Goal: Transaction & Acquisition: Purchase product/service

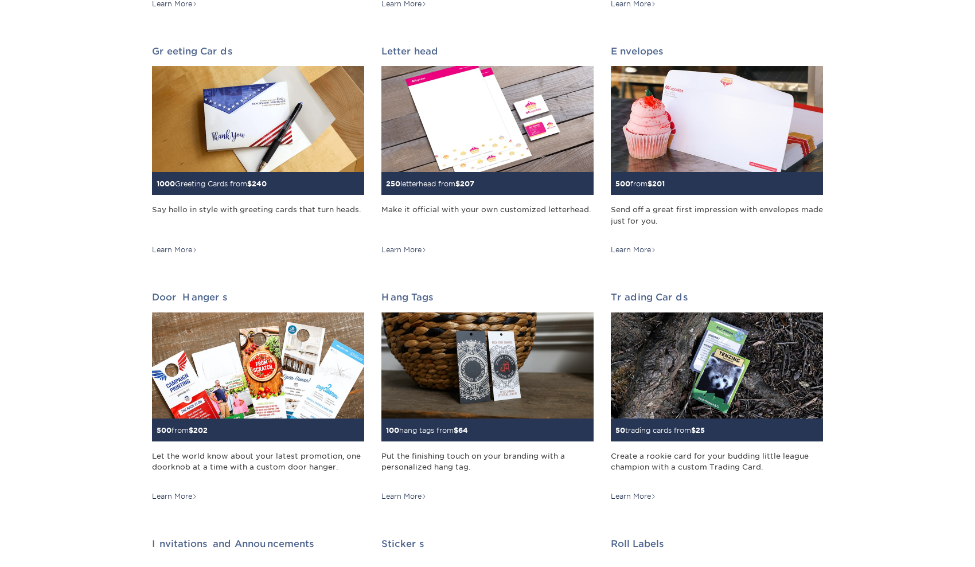
scroll to position [656, 0]
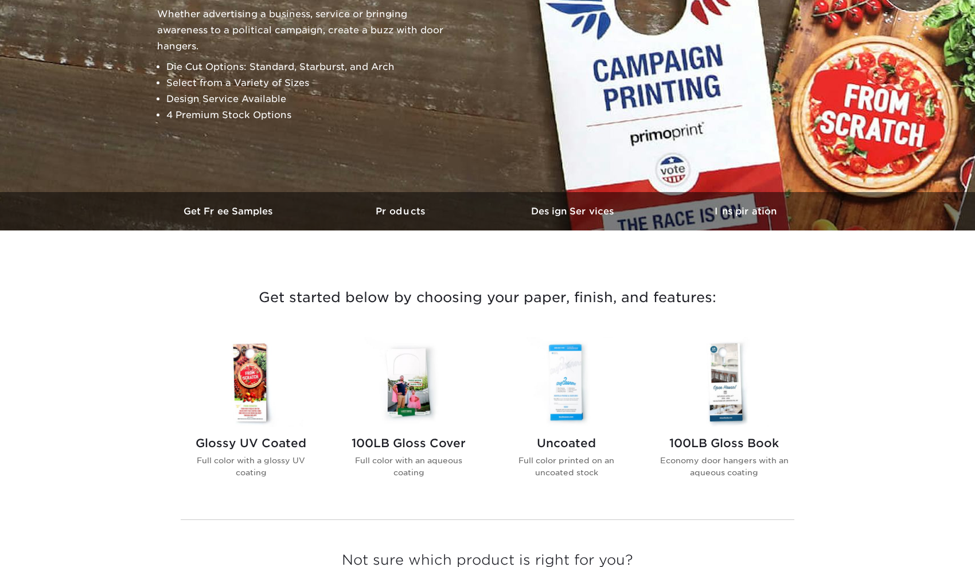
scroll to position [291, 0]
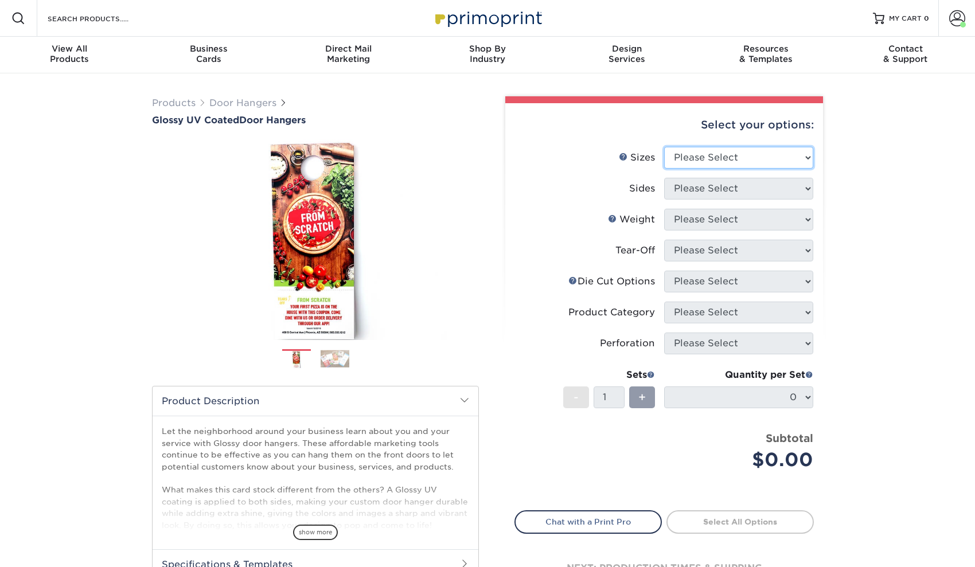
select select "4.25x11.00"
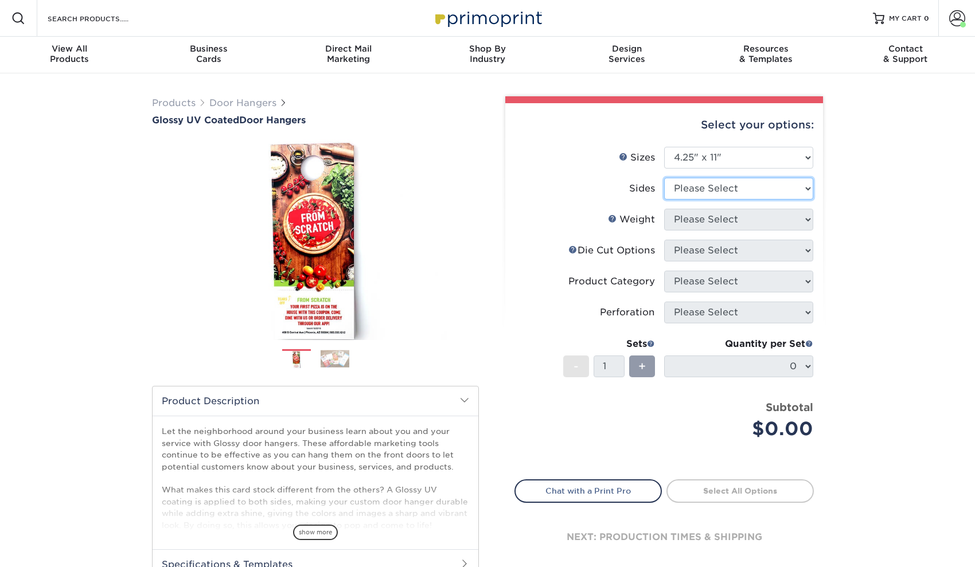
select select "13abbda7-1d64-4f25-8bb2-c179b224825d"
select select "16PT"
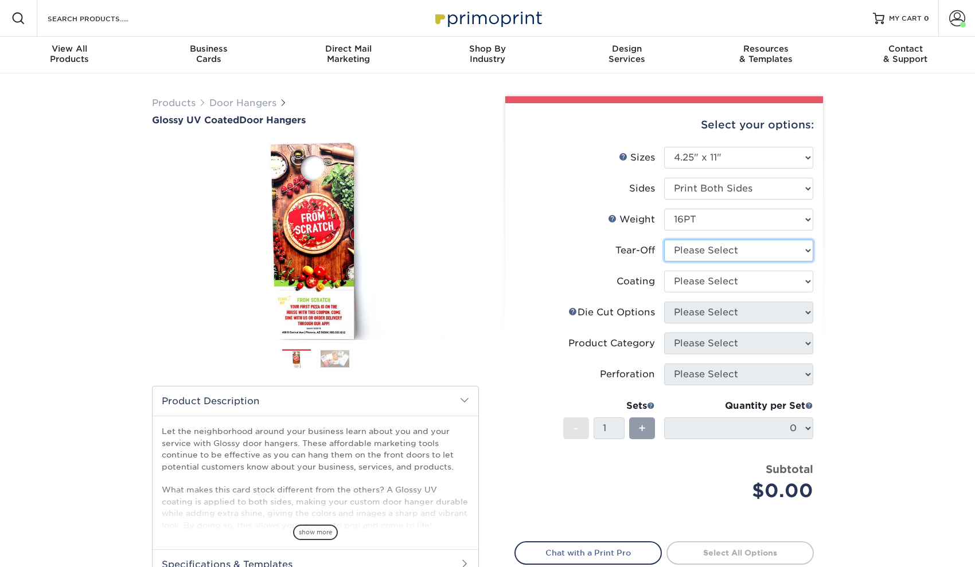
select select "0"
select select "ae367451-b2b8-45df-a344-0f05b6a12993"
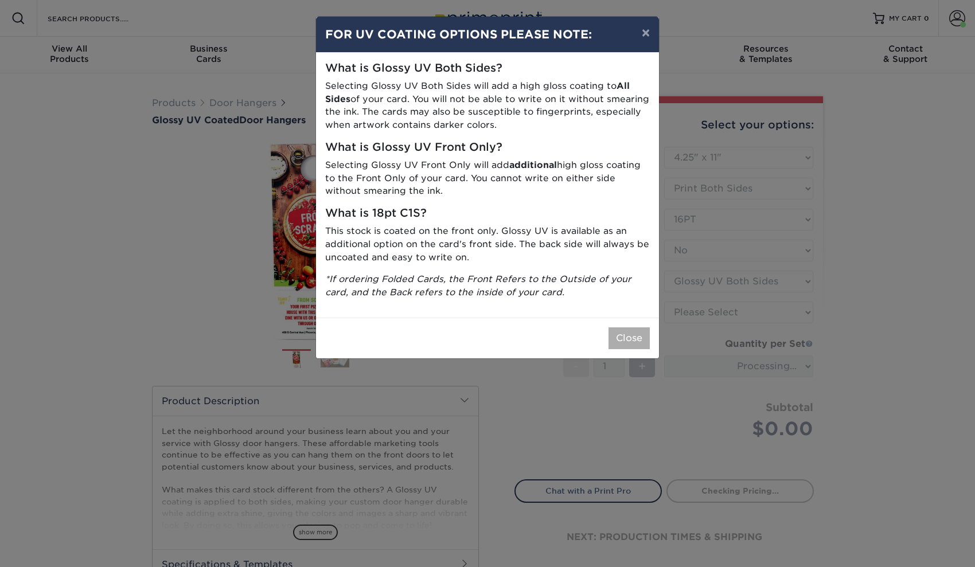
click at [638, 334] on button "Close" at bounding box center [629, 339] width 41 height 22
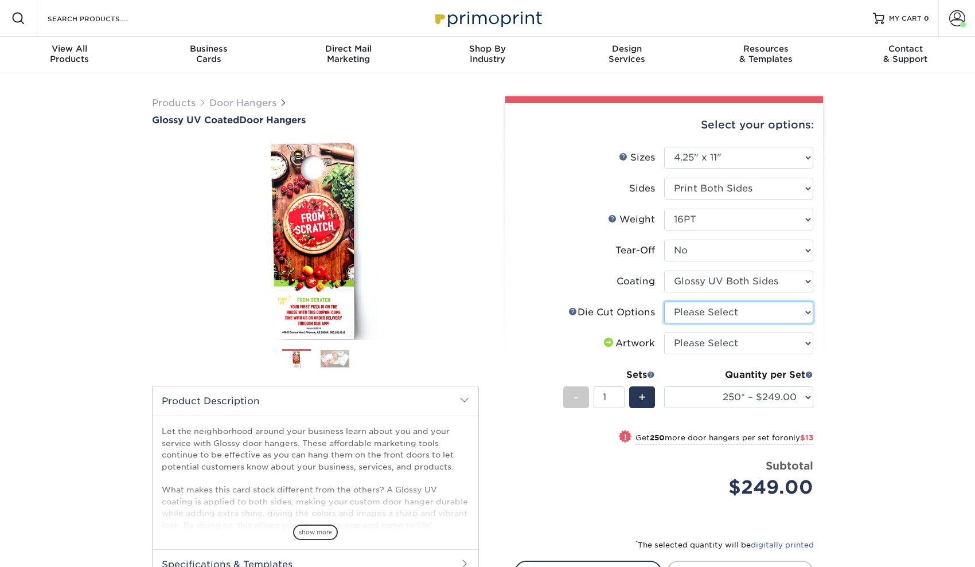
select select "fe6a4ed8-5803-433c-b773-a25a7b955e98"
select select "upload"
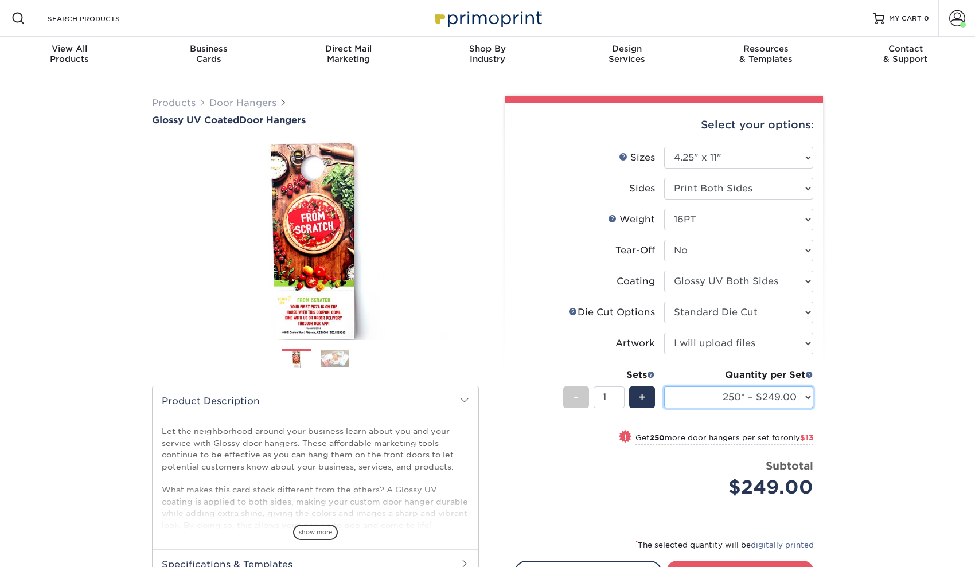
select select "25000 – $3508.00"
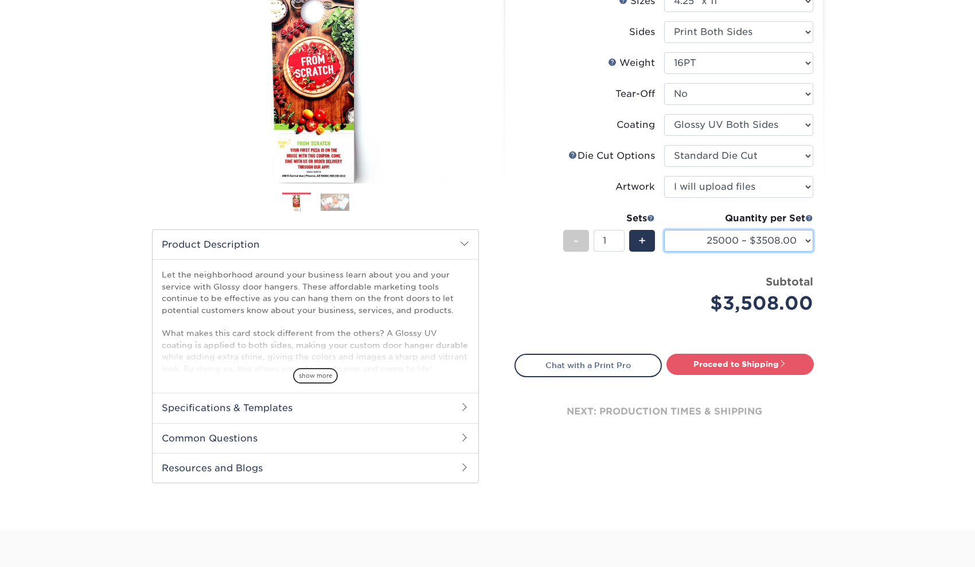
scroll to position [177, 0]
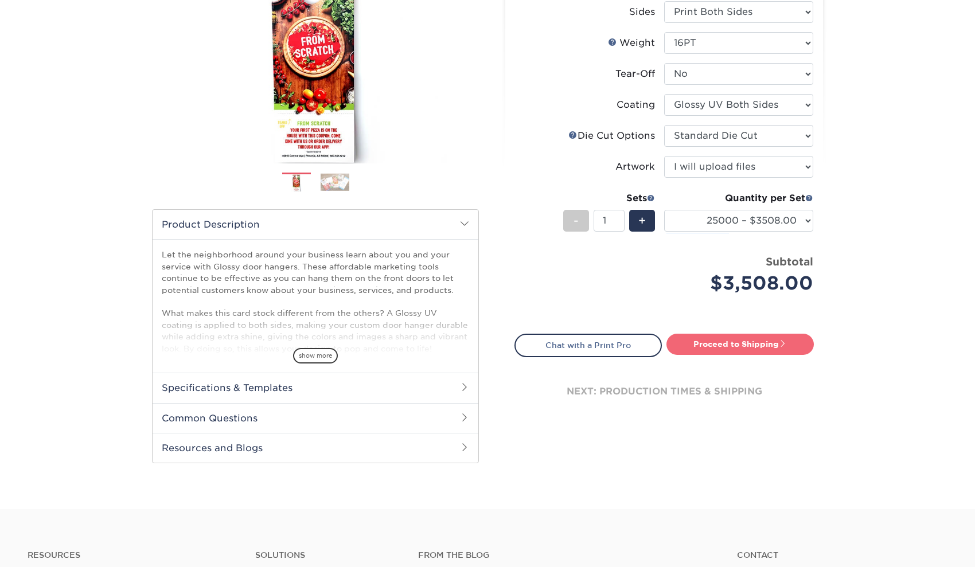
click at [760, 342] on link "Proceed to Shipping" at bounding box center [740, 344] width 147 height 21
type input "Set 1"
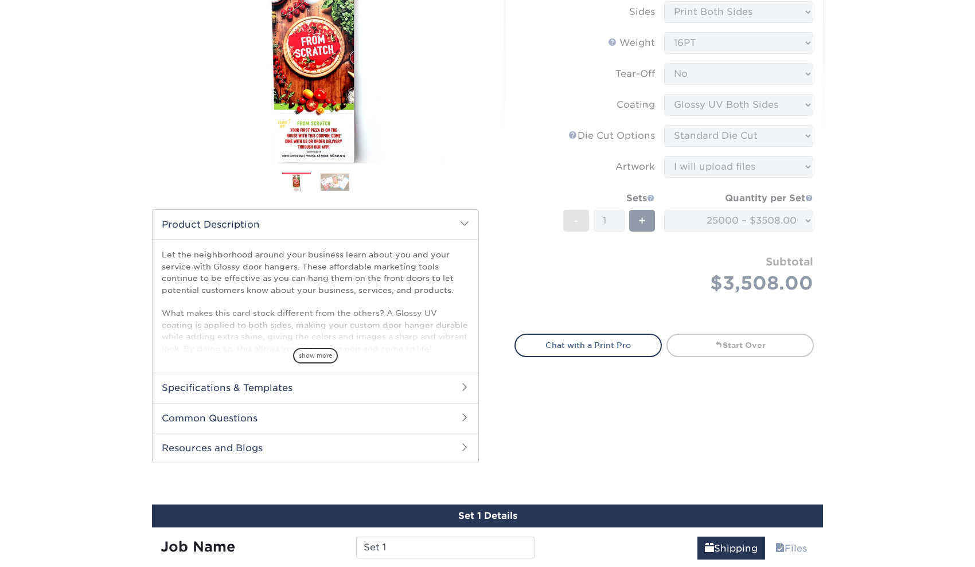
select select "a2d9feeb-d12f-448a-8a25-ab7ad35f14a9"
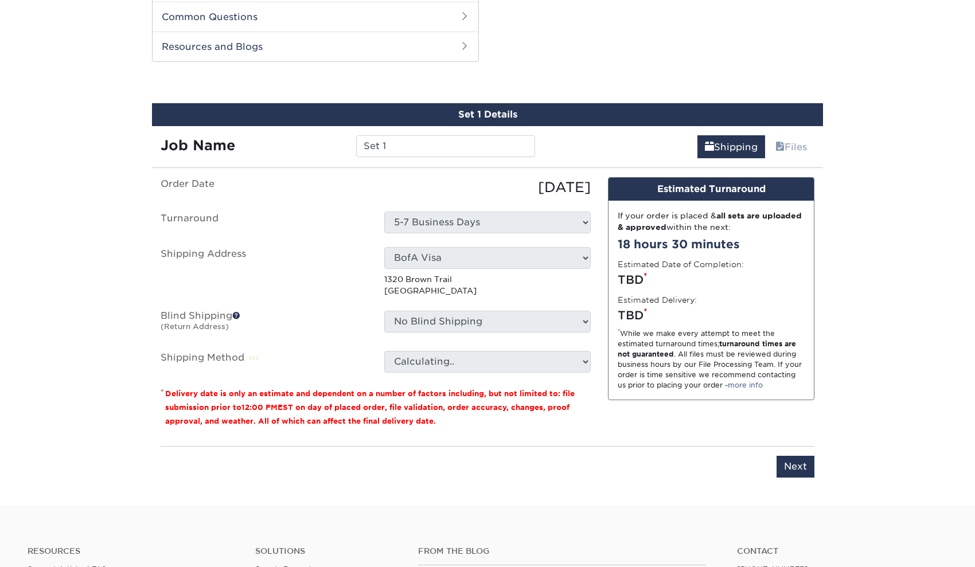
scroll to position [583, 0]
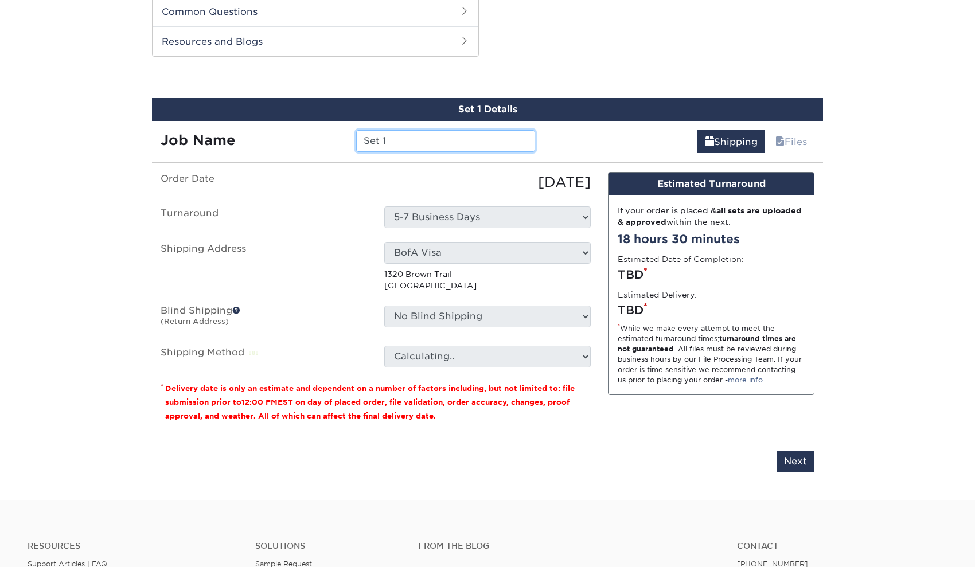
click at [461, 143] on input "Set 1" at bounding box center [445, 141] width 178 height 22
click at [367, 140] on input "Door Hangers" at bounding box center [445, 141] width 178 height 22
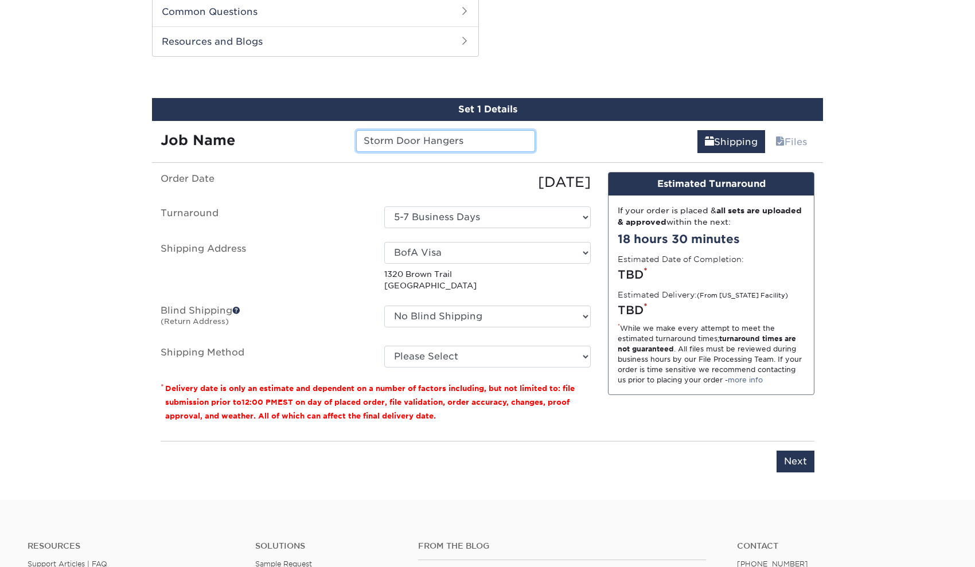
type input "Storm Door Hangers"
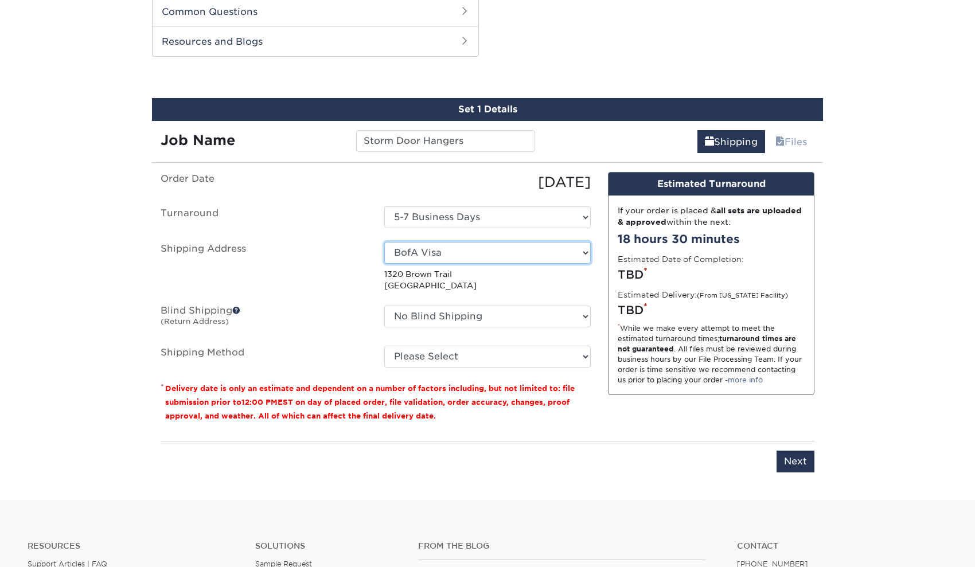
select select "285475"
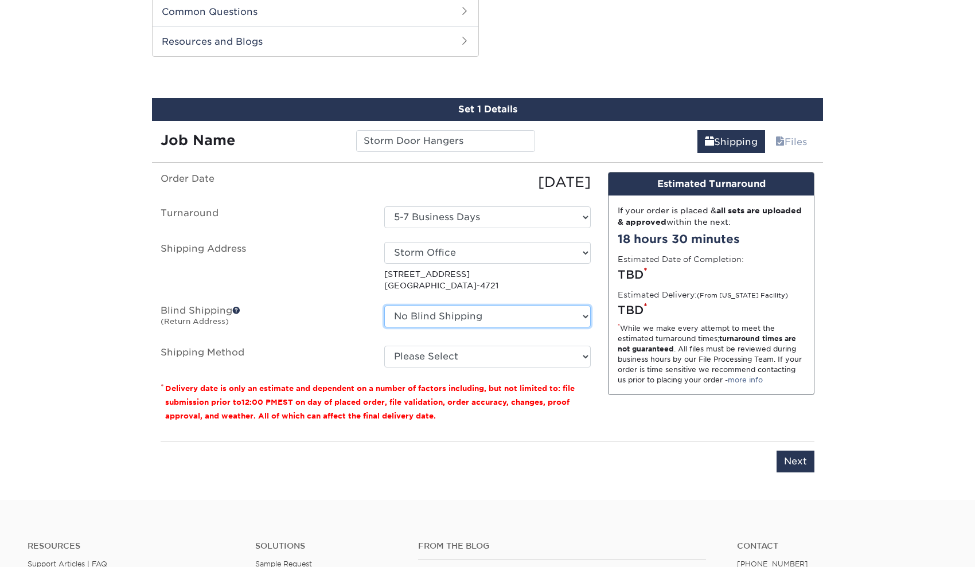
select select "63886"
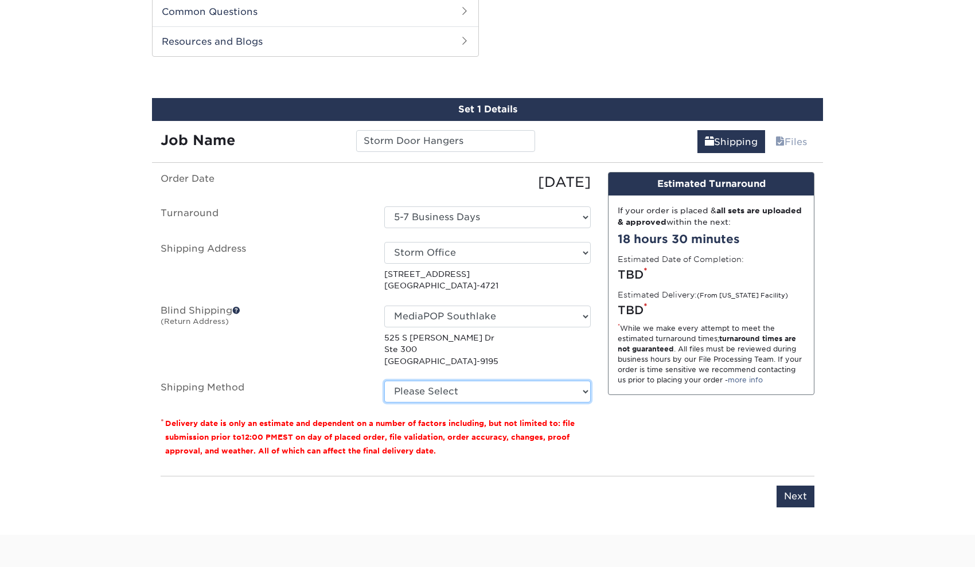
select select "FEDEX_FREIGHT_ECONOMY"
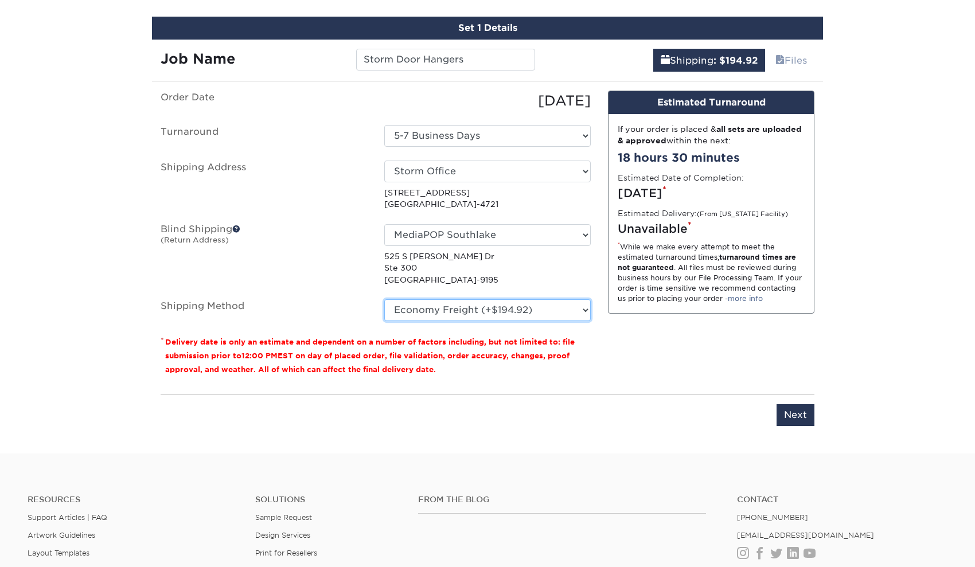
scroll to position [680, 0]
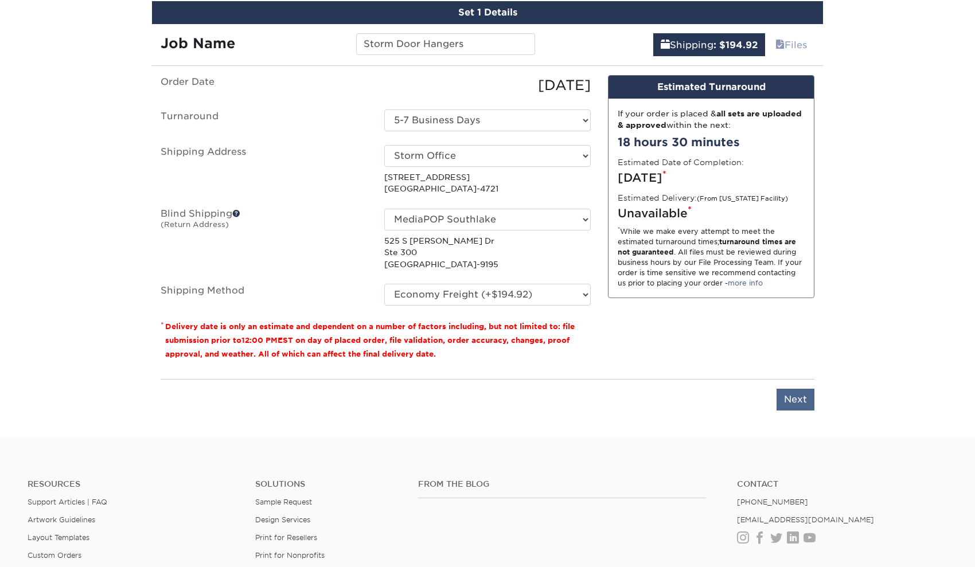
click at [801, 397] on input "Next" at bounding box center [796, 400] width 38 height 22
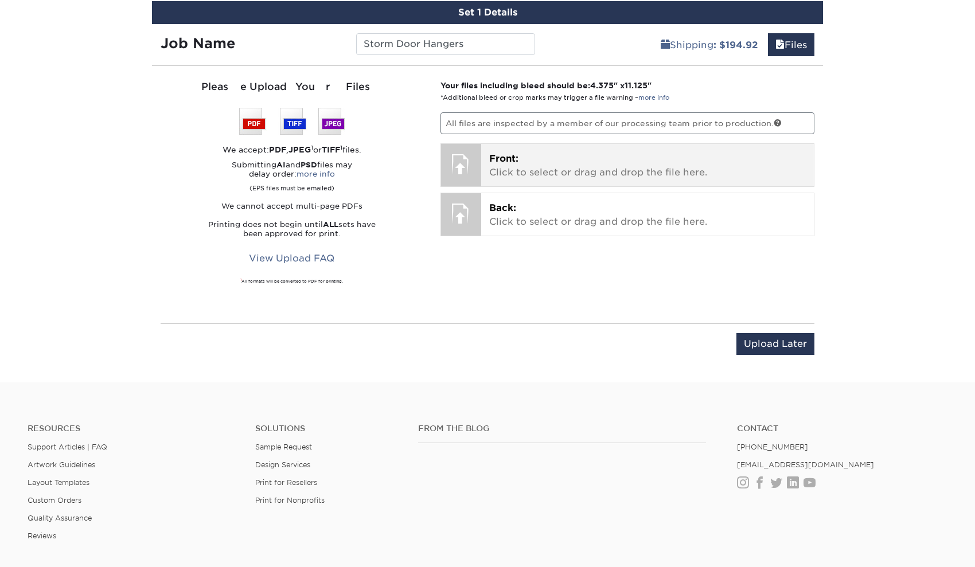
click at [578, 162] on p "Front: Click to select or drag and drop the file here." at bounding box center [647, 166] width 317 height 28
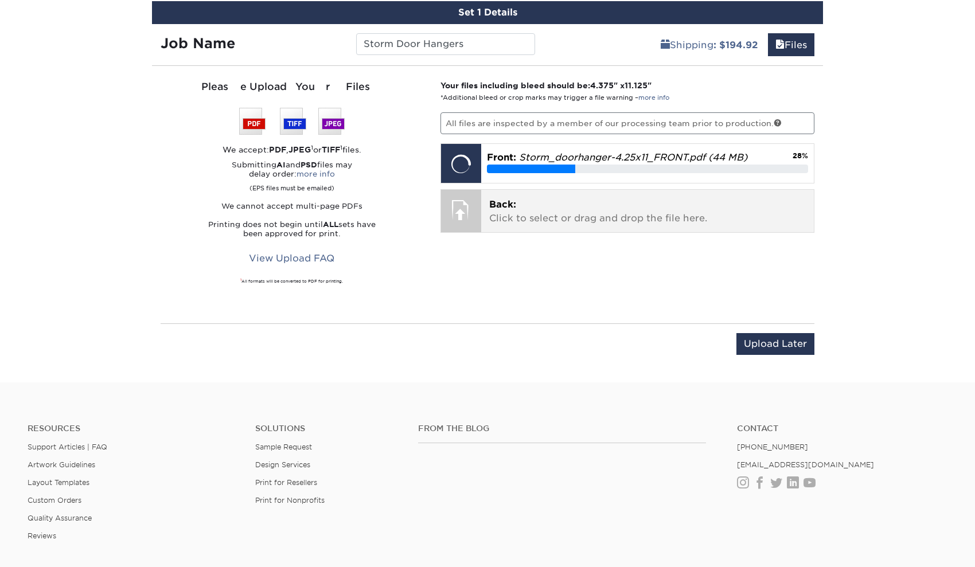
click at [579, 211] on p "Back: Click to select or drag and drop the file here." at bounding box center [647, 212] width 317 height 28
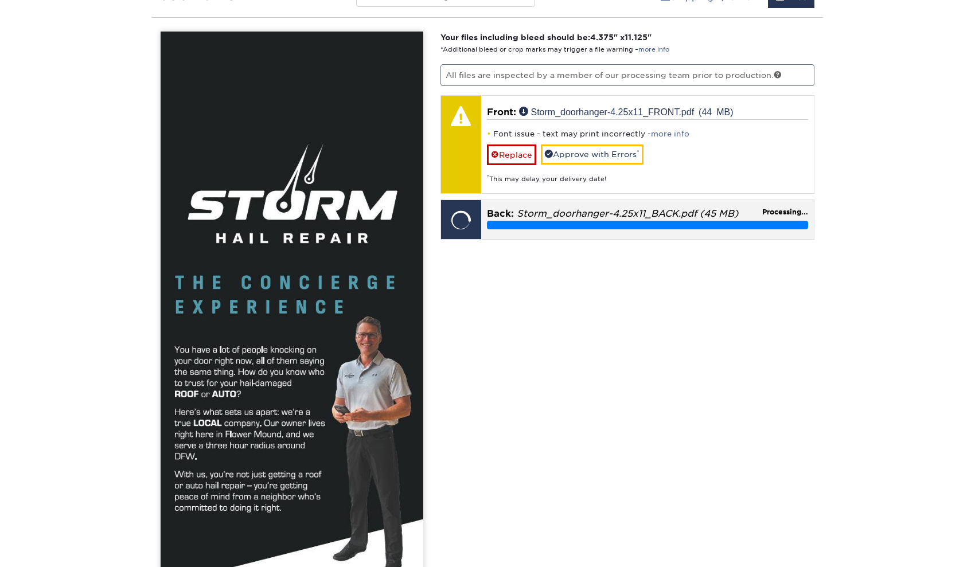
scroll to position [729, 0]
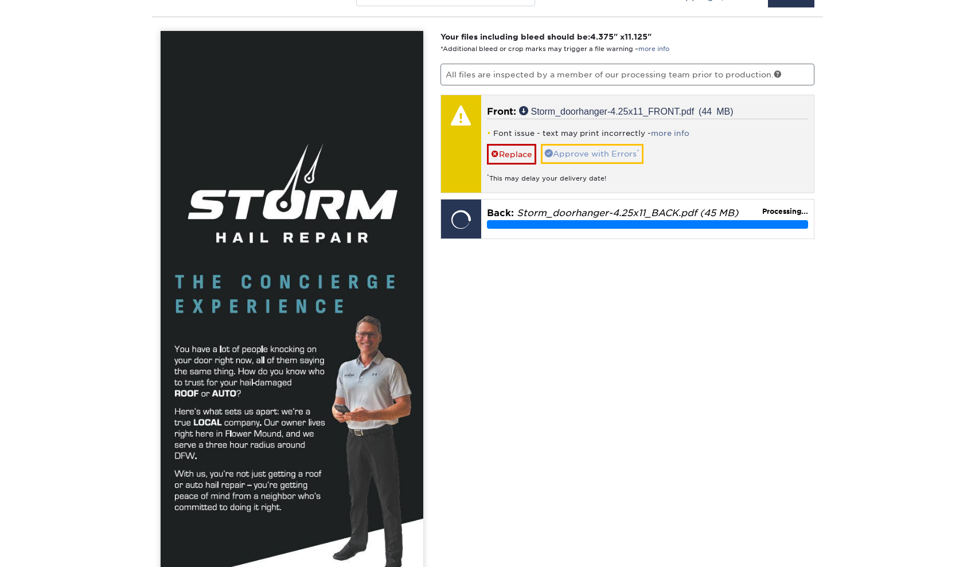
click at [619, 154] on link "Approve with Errors *" at bounding box center [592, 154] width 103 height 20
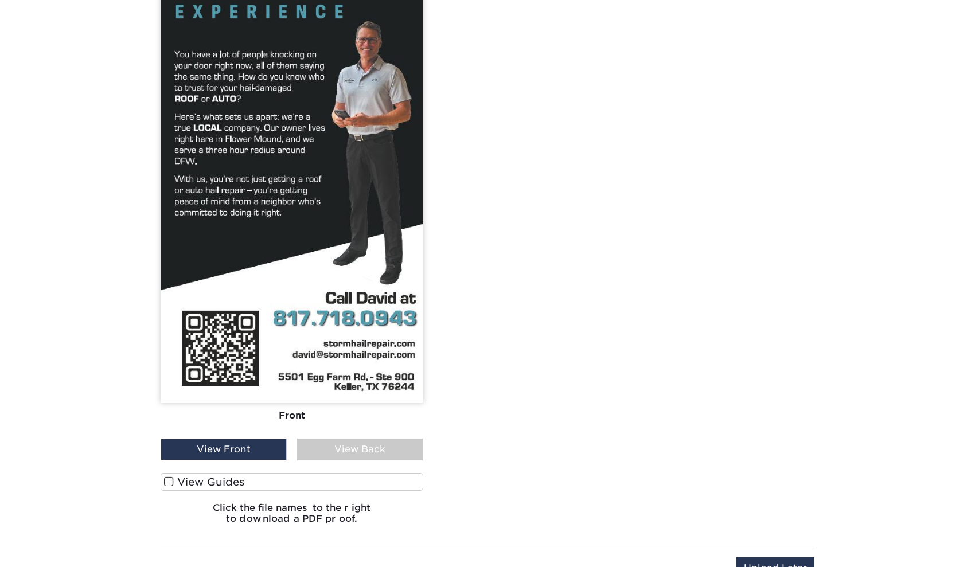
scroll to position [1053, 0]
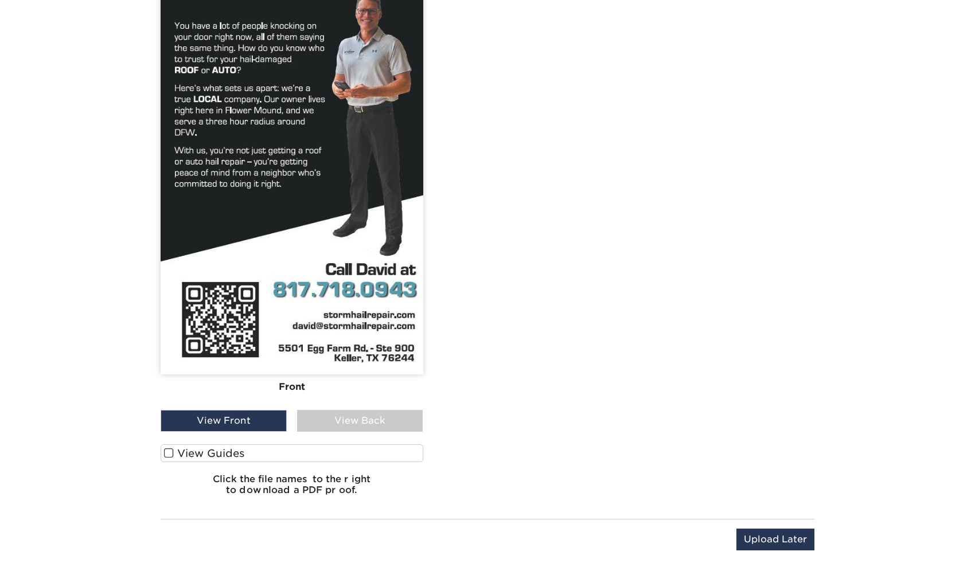
click at [369, 423] on div "View Back" at bounding box center [360, 421] width 126 height 22
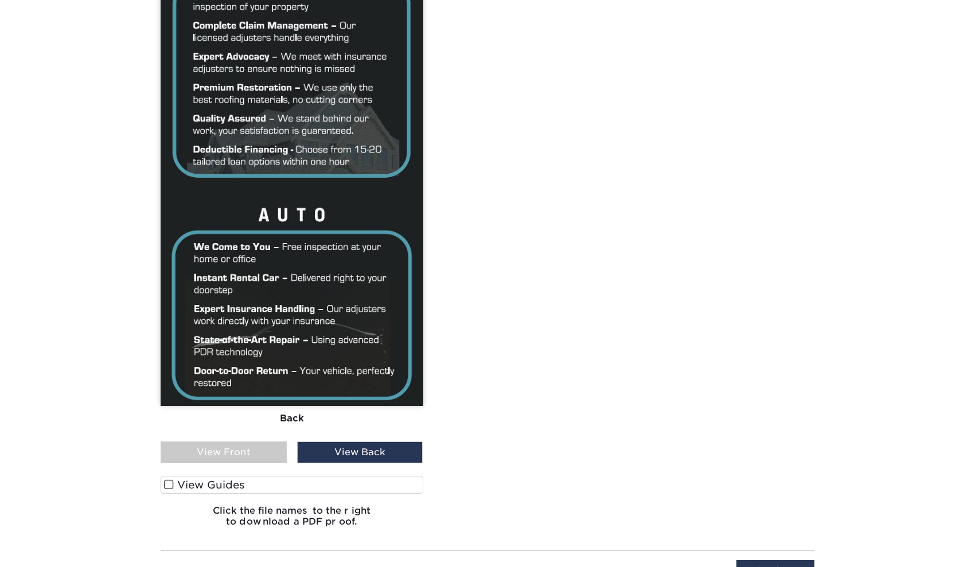
scroll to position [1031, 0]
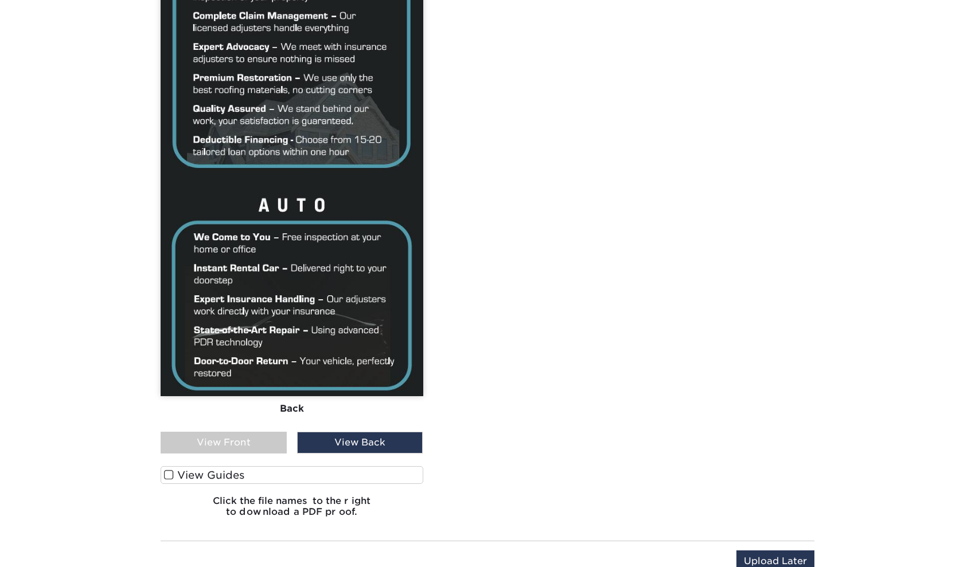
click at [172, 475] on span at bounding box center [169, 475] width 10 height 11
click at [0, 0] on input "View Guides" at bounding box center [0, 0] width 0 height 0
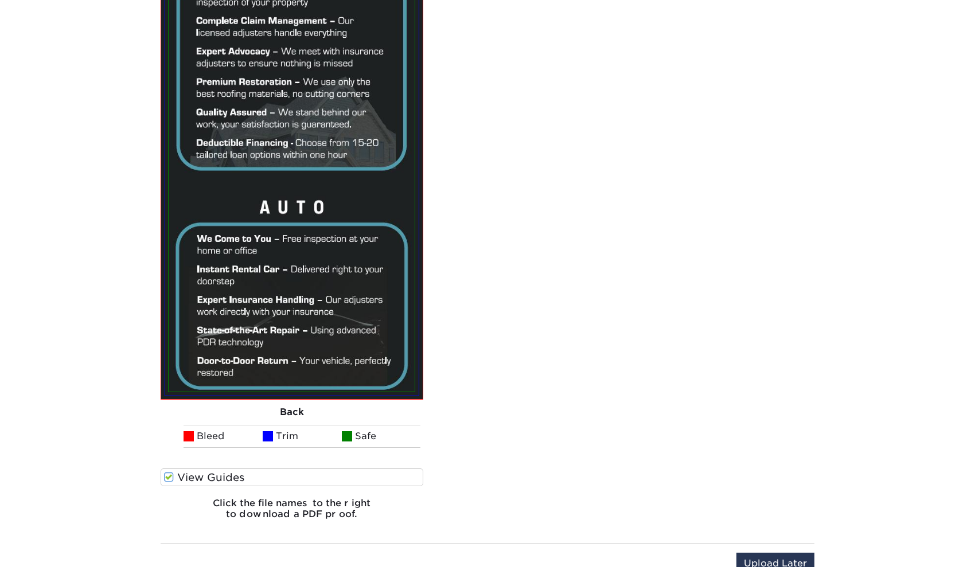
scroll to position [1720, 0]
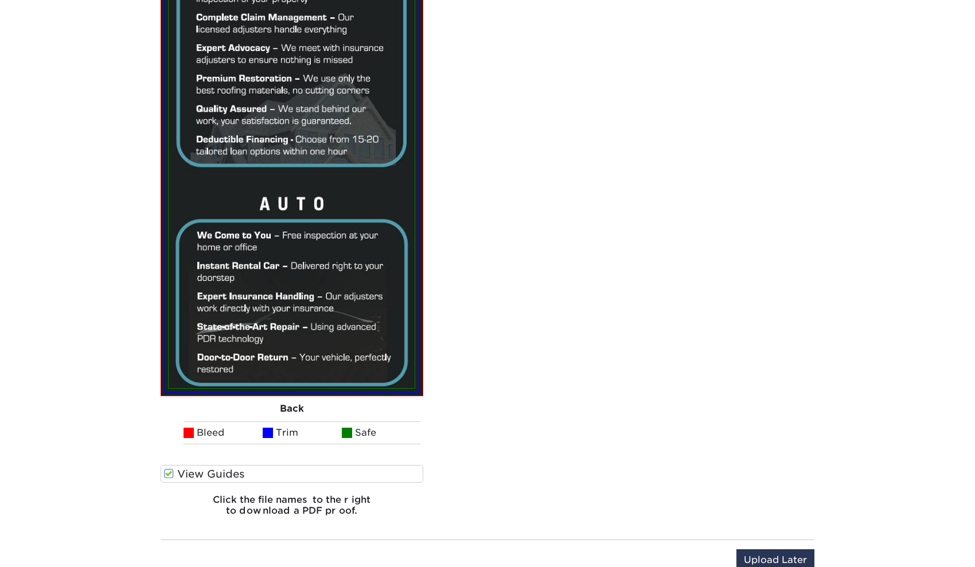
click at [169, 476] on span at bounding box center [169, 474] width 10 height 11
click at [0, 0] on input "View Guides" at bounding box center [0, 0] width 0 height 0
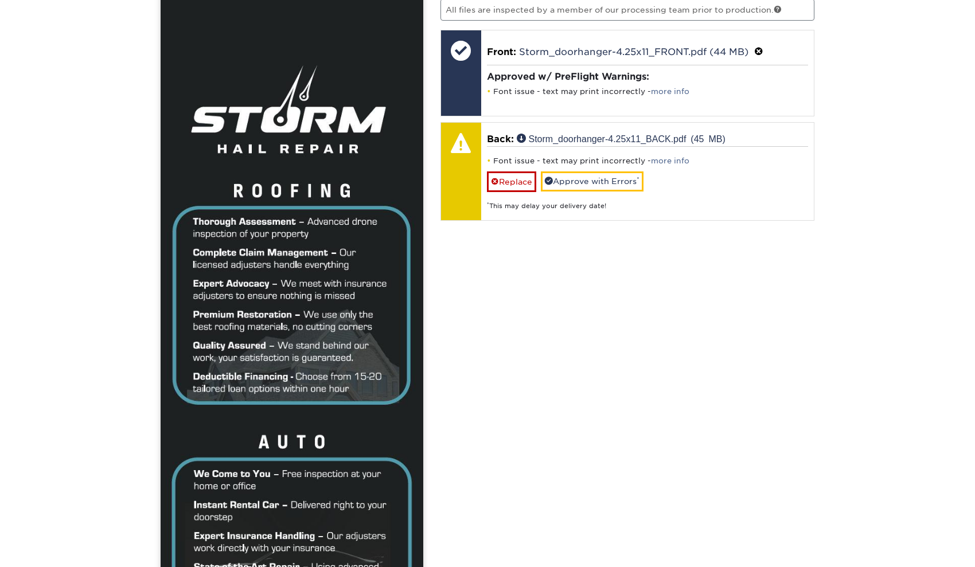
scroll to position [776, 0]
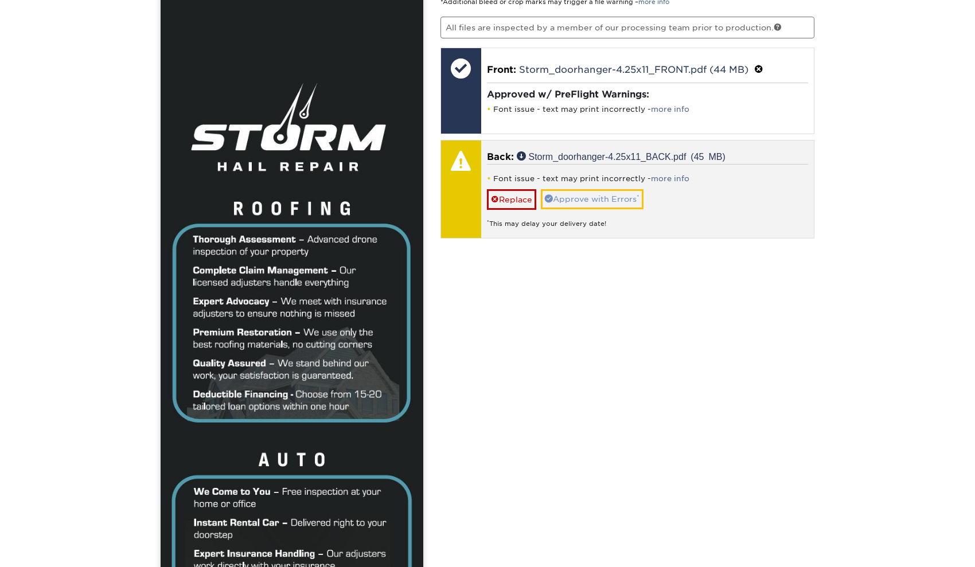
click at [598, 194] on link "Approve with Errors *" at bounding box center [592, 199] width 103 height 20
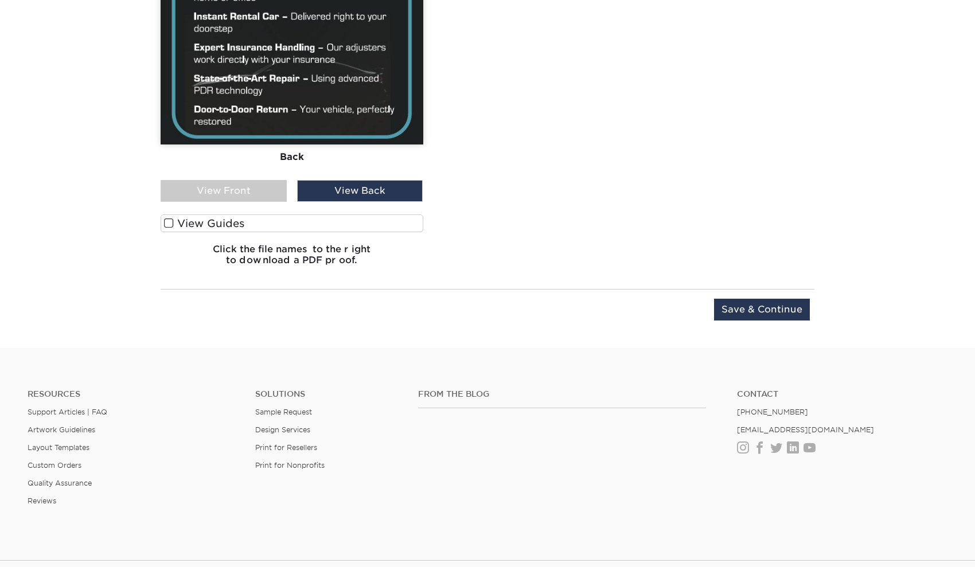
scroll to position [1310, 0]
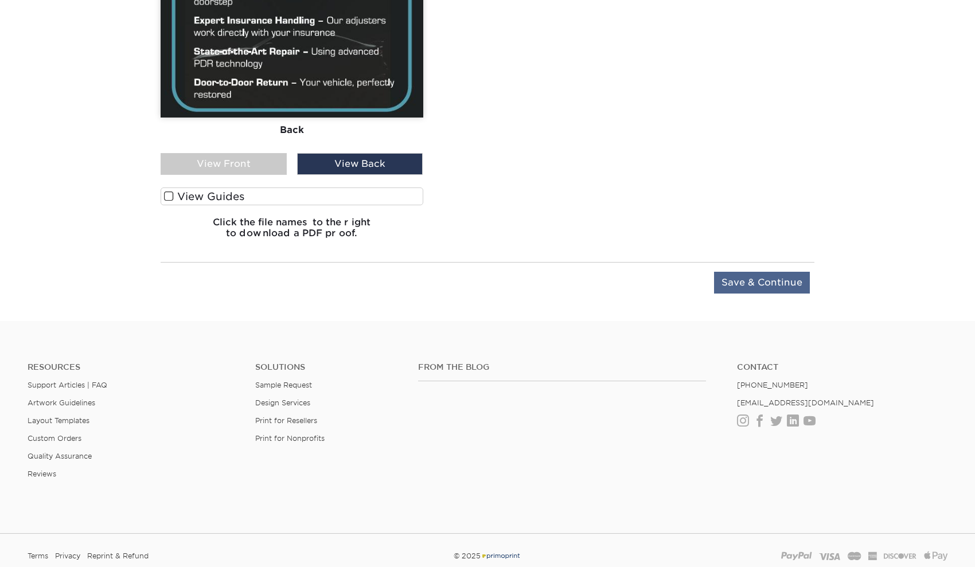
click at [752, 281] on input "Save & Continue" at bounding box center [762, 283] width 96 height 22
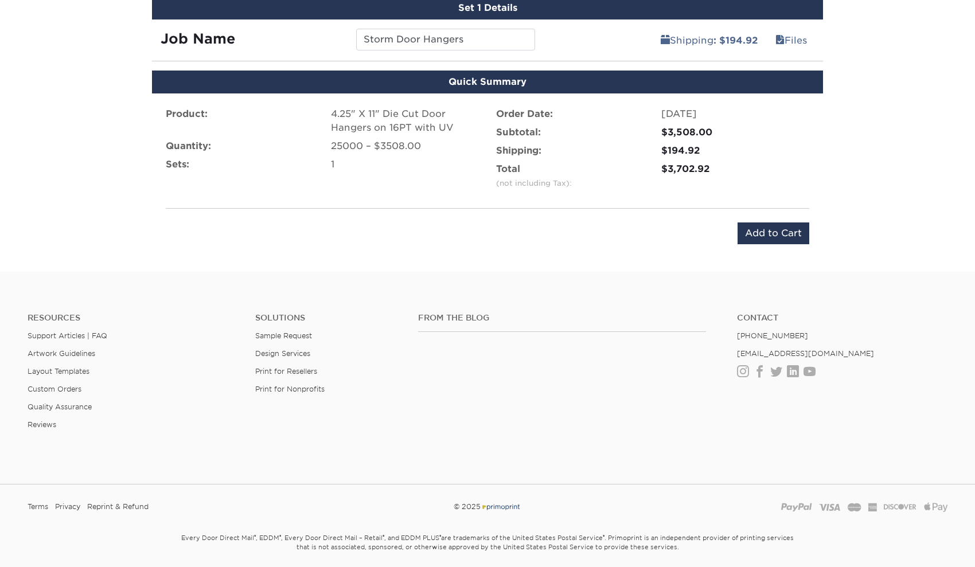
scroll to position [675, 0]
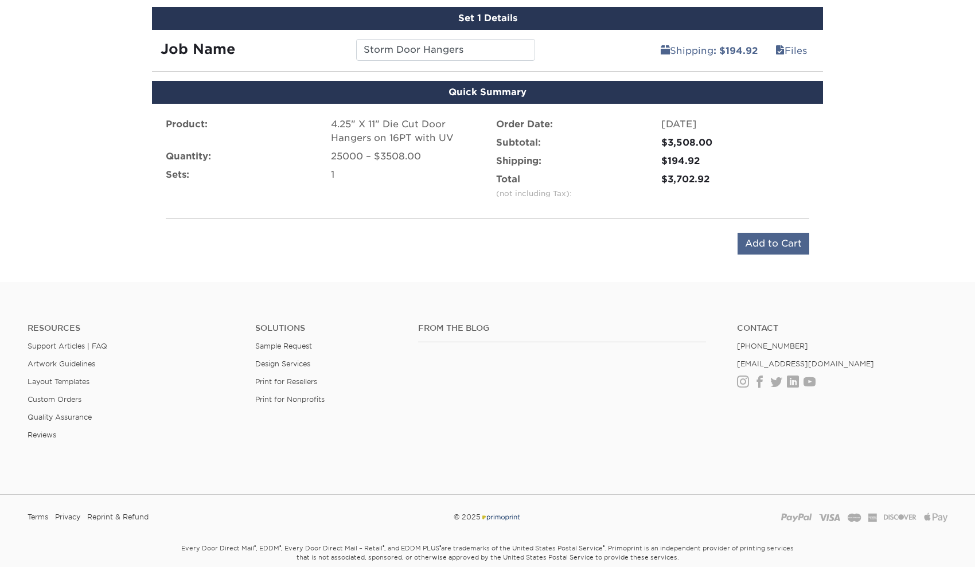
click at [768, 240] on input "Add to Cart" at bounding box center [774, 244] width 72 height 22
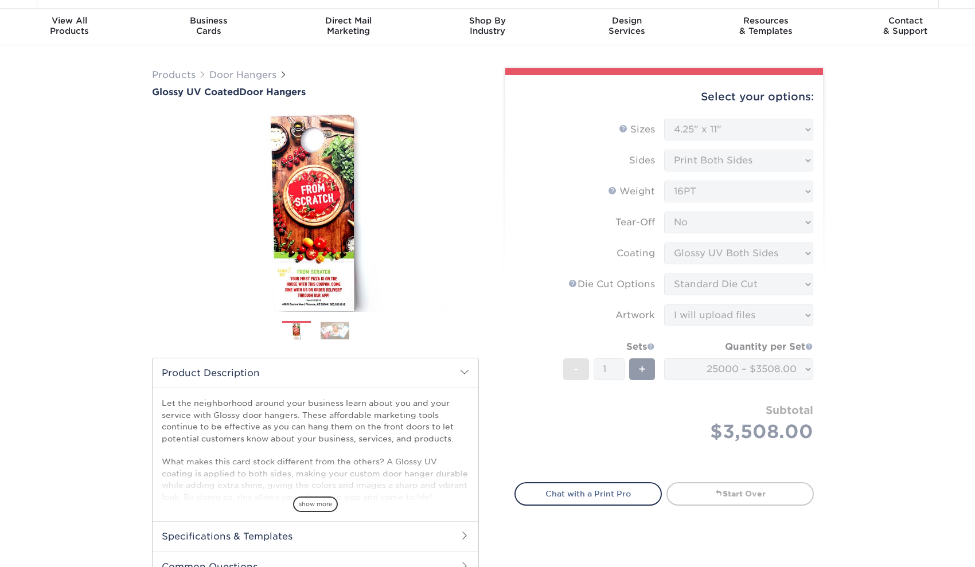
scroll to position [40, 0]
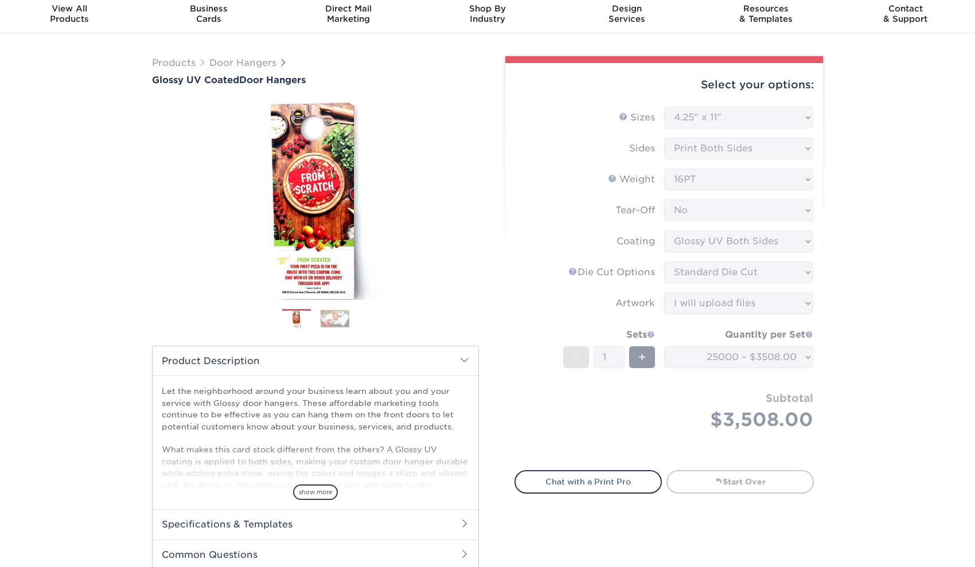
click at [877, 306] on div "Products Door Hangers Glossy UV Coated Door Hangers Previous Next" at bounding box center [487, 474] width 975 height 883
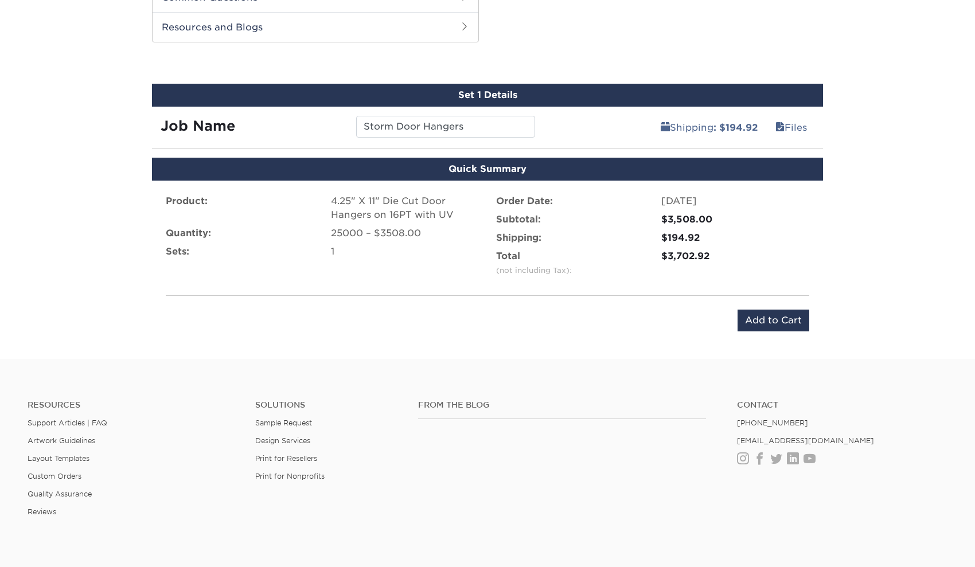
scroll to position [605, 0]
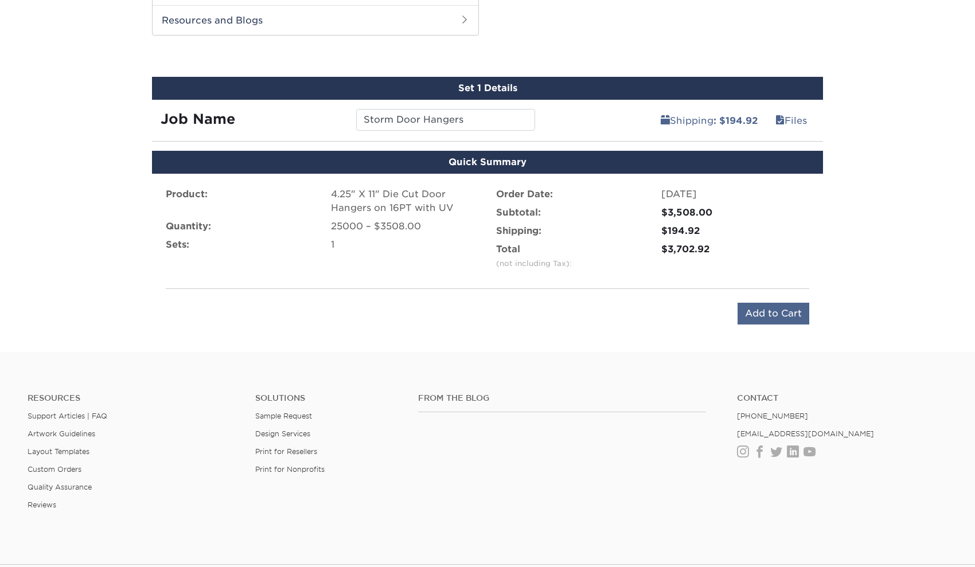
click at [781, 312] on input "Add to Cart" at bounding box center [774, 314] width 72 height 22
click at [775, 313] on input "Add to Cart" at bounding box center [774, 314] width 72 height 22
click at [783, 314] on input "Add to Cart" at bounding box center [774, 314] width 72 height 22
click at [793, 317] on input "Add to Cart" at bounding box center [774, 314] width 72 height 22
type input "Add to Cart"
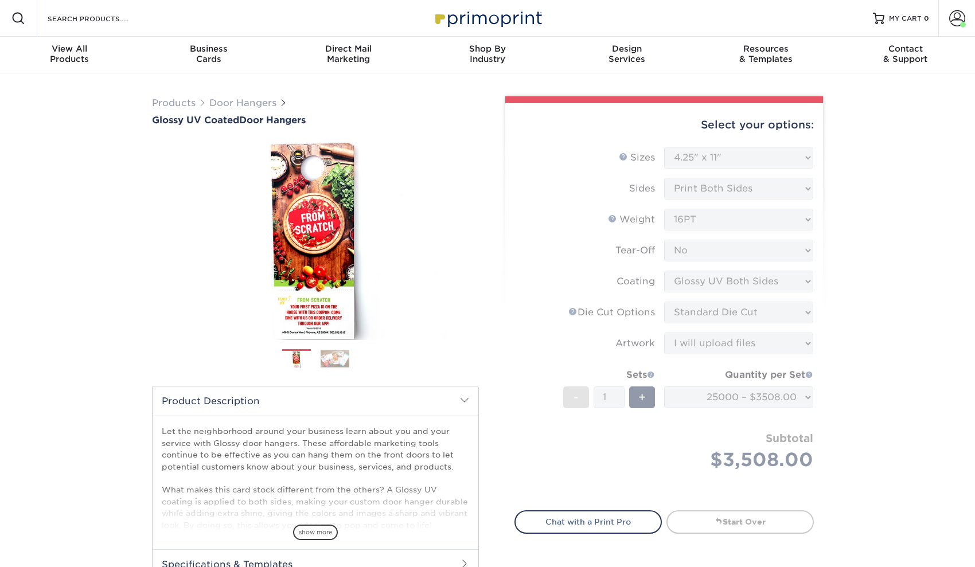
scroll to position [0, 0]
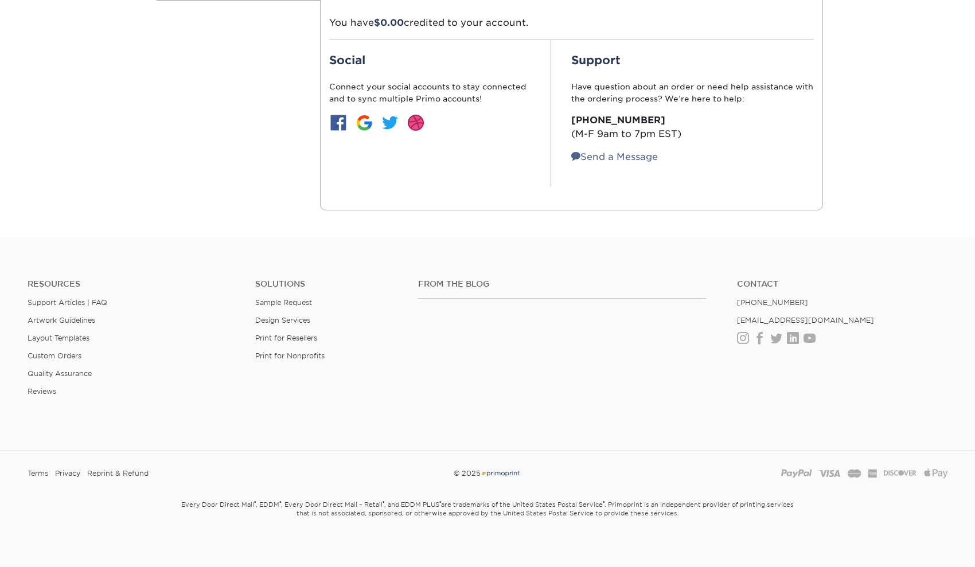
scroll to position [288, 0]
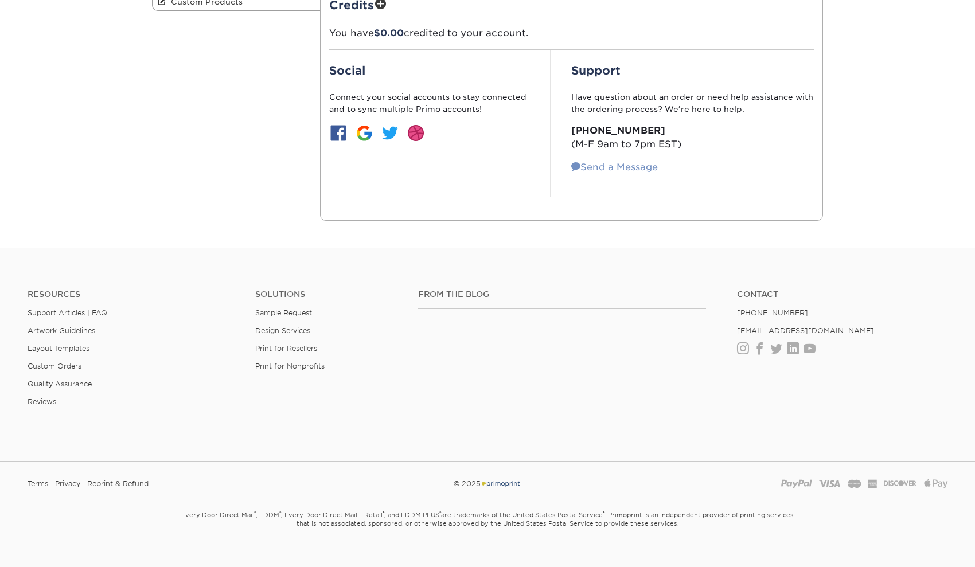
click at [636, 167] on link "Send a Message" at bounding box center [614, 167] width 87 height 11
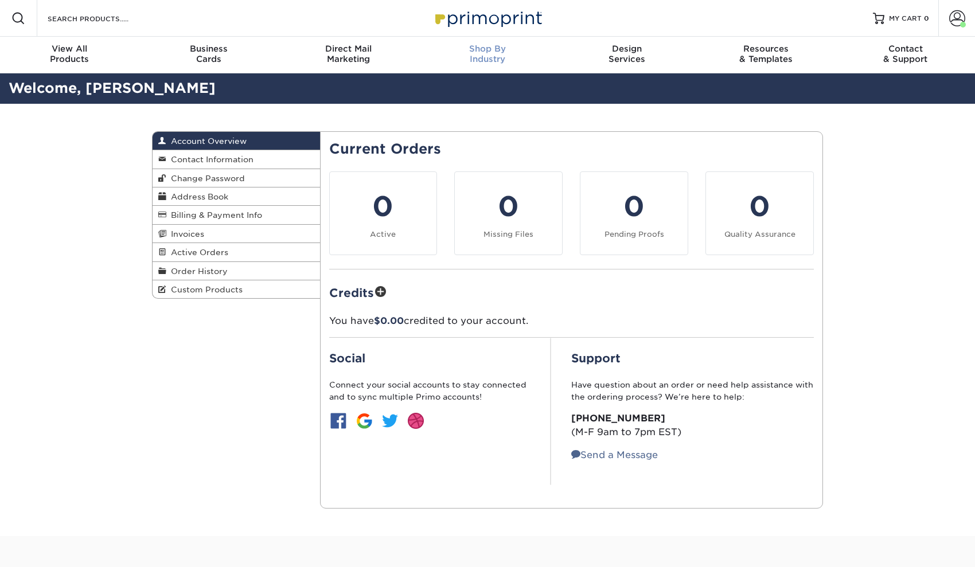
scroll to position [0, 0]
click at [918, 260] on div "Account Overview Account Overview Contact Information Change Password Address B…" at bounding box center [487, 320] width 975 height 433
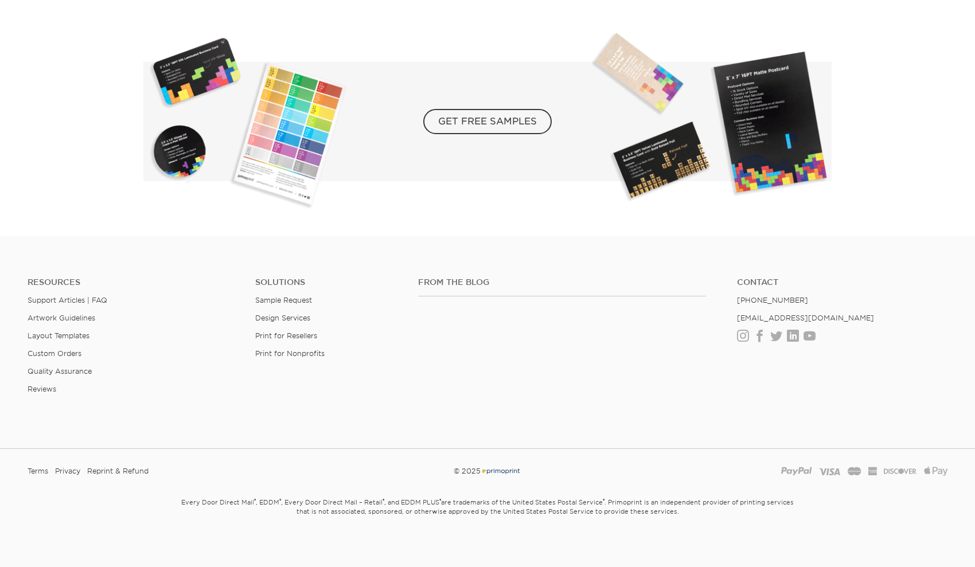
scroll to position [2057, 0]
